Goal: Information Seeking & Learning: Understand process/instructions

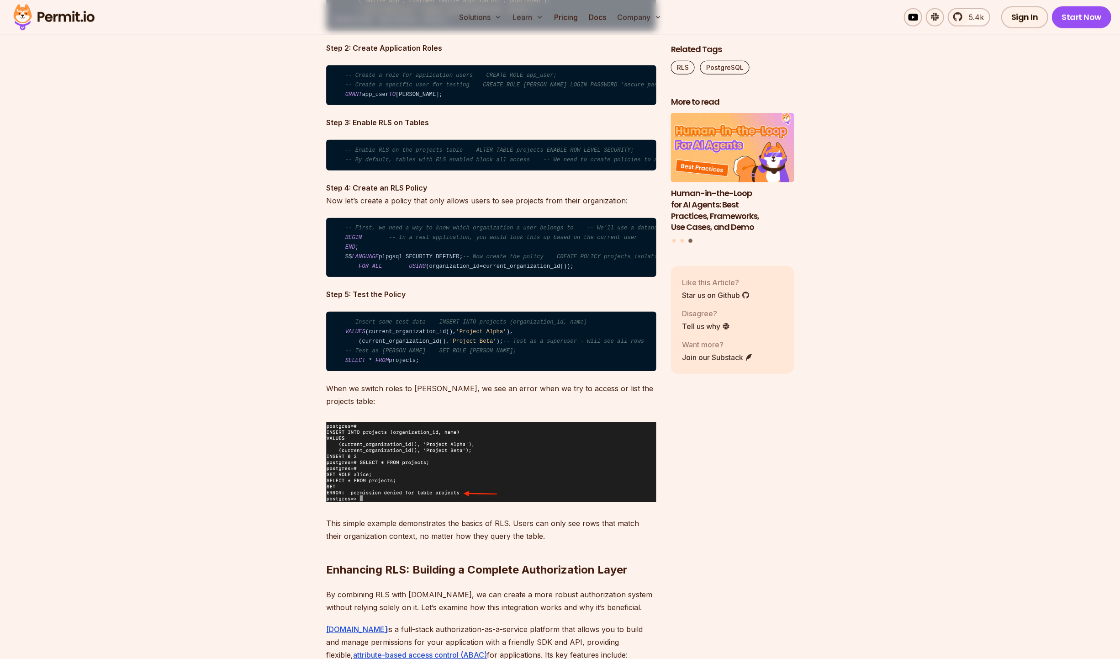
scroll to position [2289, 0]
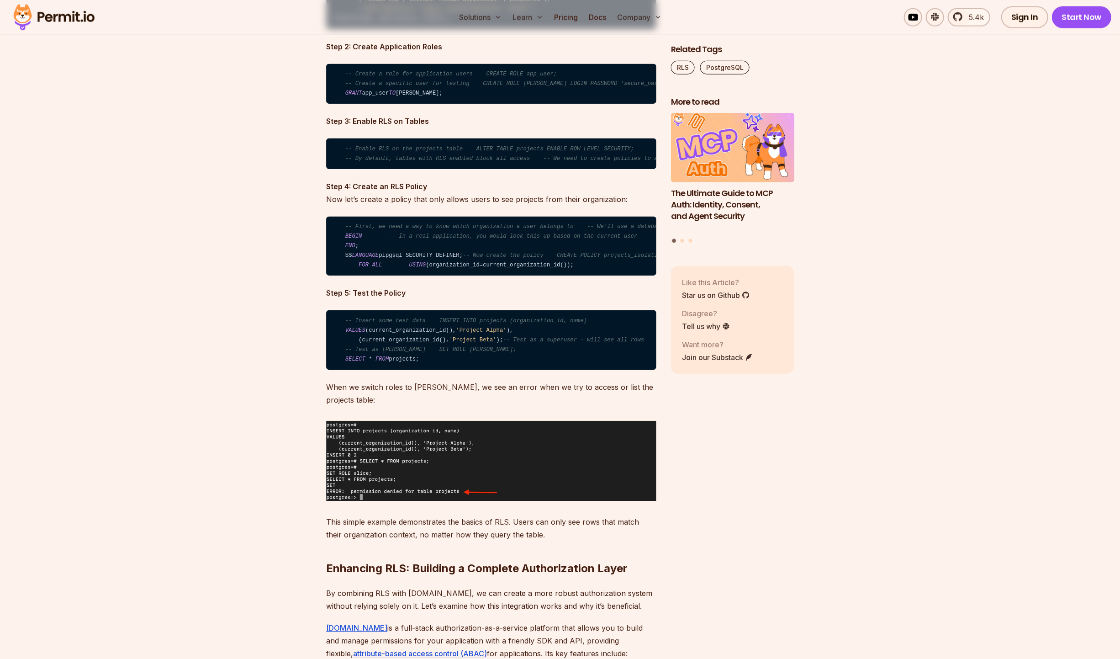
click at [413, 370] on code "-- Insert some test data INSERT INTO projects (organization_id, name) VALUES (c…" at bounding box center [491, 339] width 330 height 59
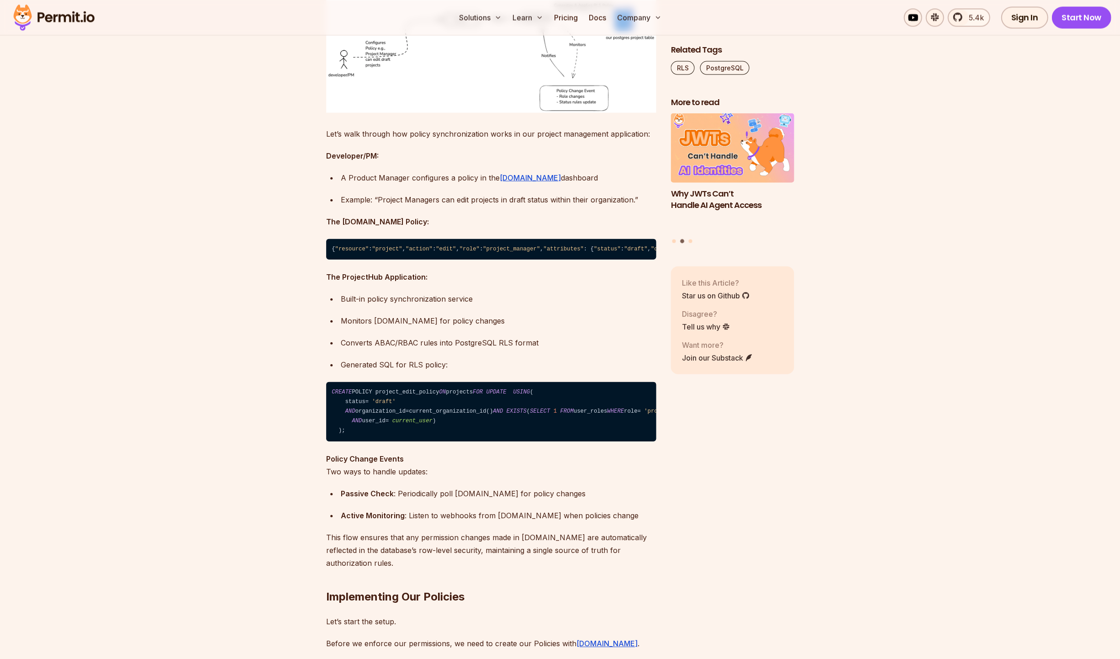
scroll to position [3559, 0]
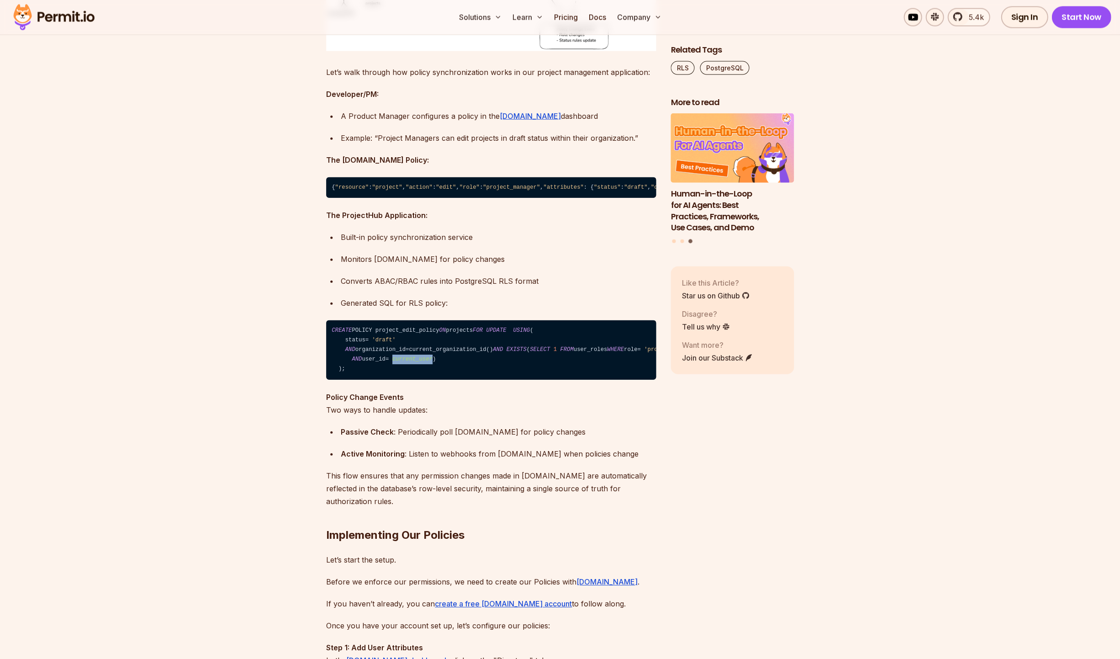
drag, startPoint x: 401, startPoint y: 469, endPoint x: 451, endPoint y: 466, distance: 50.4
click at [451, 380] on code "CREATE POLICY project_edit_policy ON projects FOR UPDATE USING ( status = 'draf…" at bounding box center [491, 349] width 330 height 59
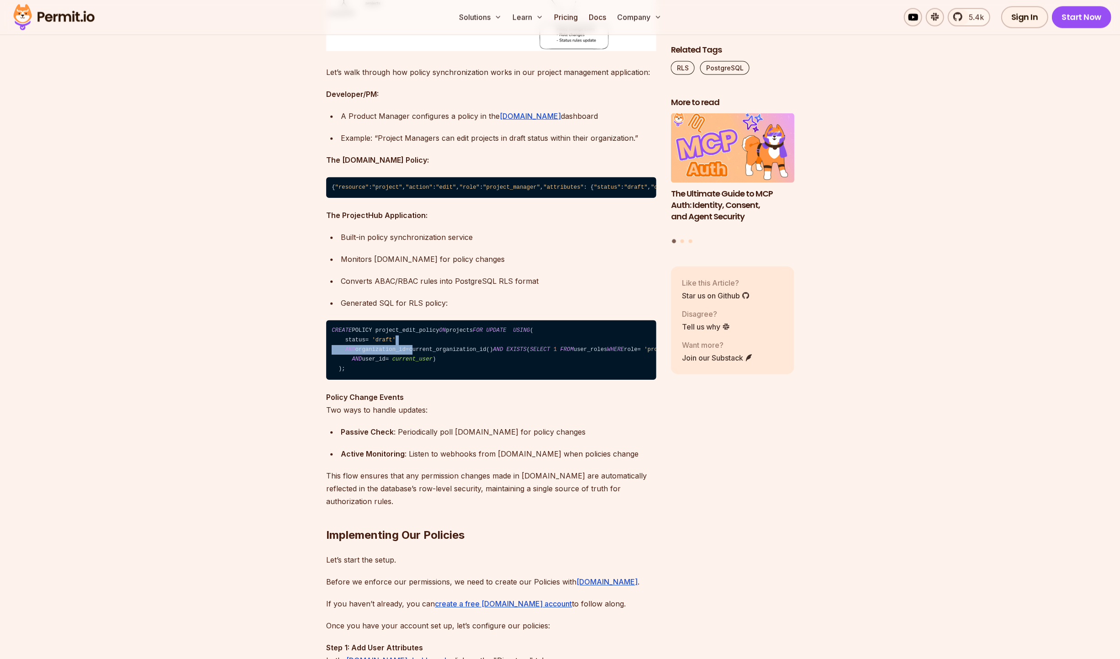
drag, startPoint x: 422, startPoint y: 429, endPoint x: 524, endPoint y: 424, distance: 102.0
click at [524, 380] on code "CREATE POLICY project_edit_policy ON projects FOR UPDATE USING ( status = 'draf…" at bounding box center [491, 349] width 330 height 59
click at [521, 380] on code "CREATE POLICY project_edit_policy ON projects FOR UPDATE USING ( status = 'draf…" at bounding box center [491, 349] width 330 height 59
drag, startPoint x: 509, startPoint y: 432, endPoint x: 422, endPoint y: 430, distance: 87.7
click at [422, 380] on code "CREATE POLICY project_edit_policy ON projects FOR UPDATE USING ( status = 'draf…" at bounding box center [491, 349] width 330 height 59
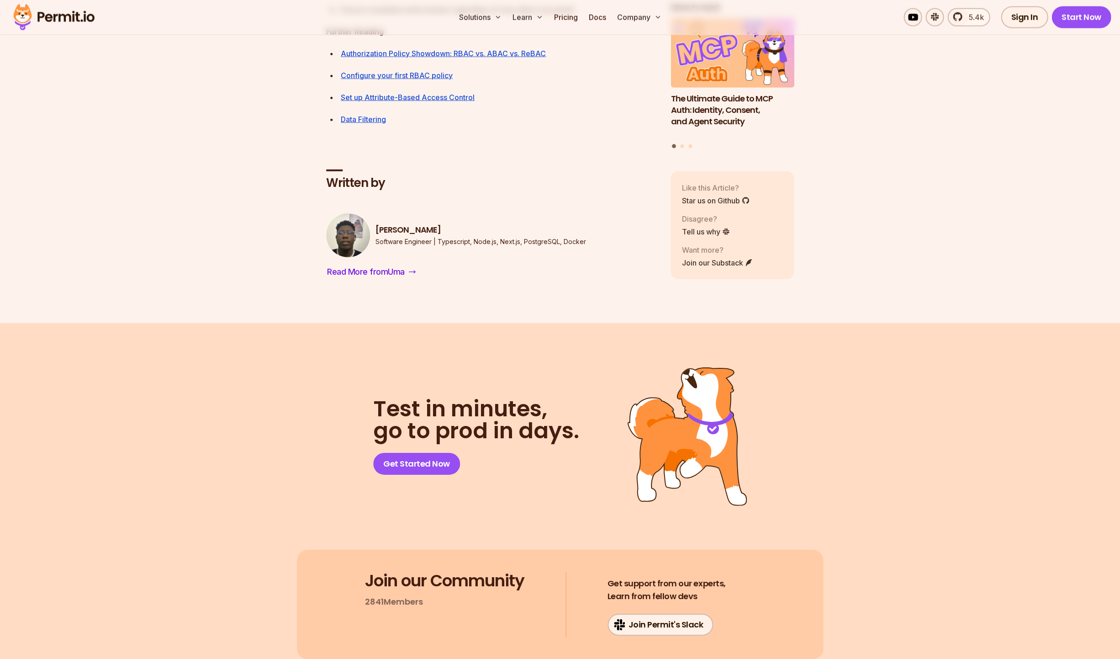
scroll to position [9935, 0]
